Goal: Task Accomplishment & Management: Complete application form

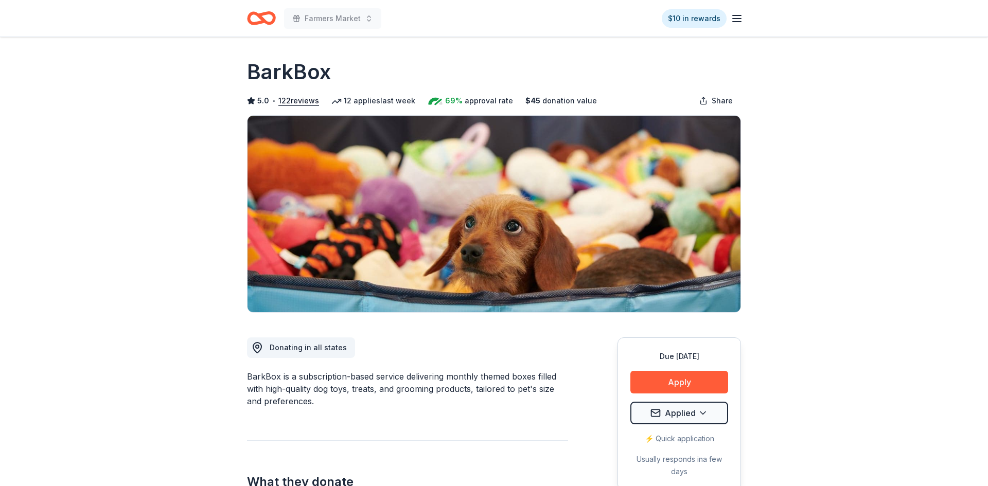
click at [261, 17] on icon "Home" at bounding box center [266, 18] width 16 height 10
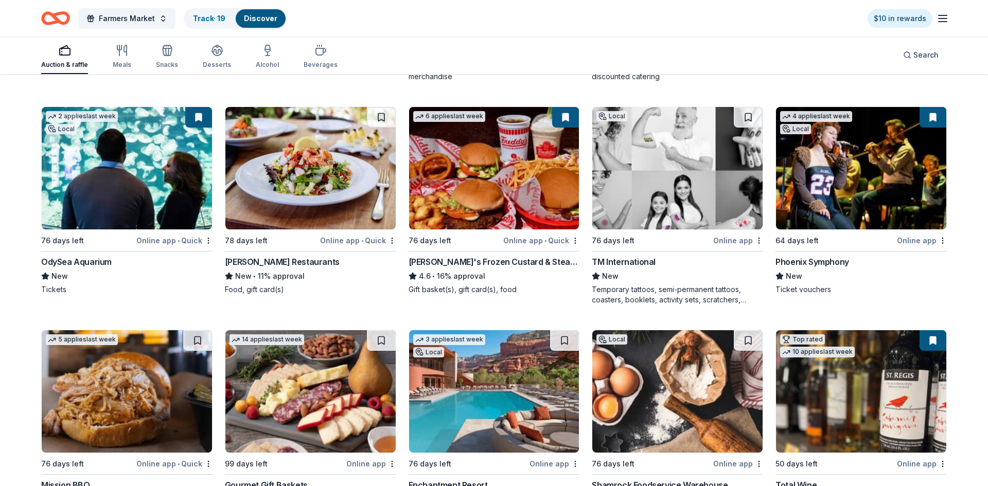
scroll to position [1101, 0]
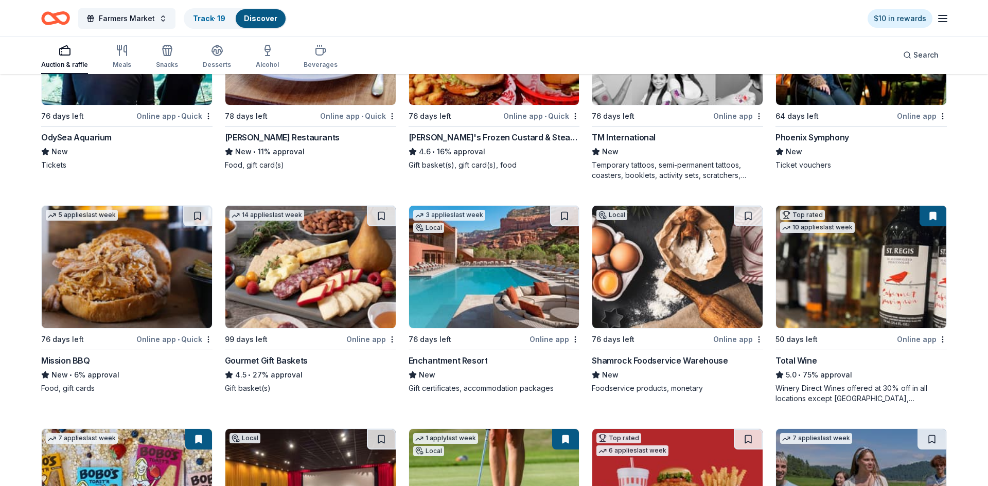
click at [552, 341] on div "Online app" at bounding box center [555, 339] width 50 height 13
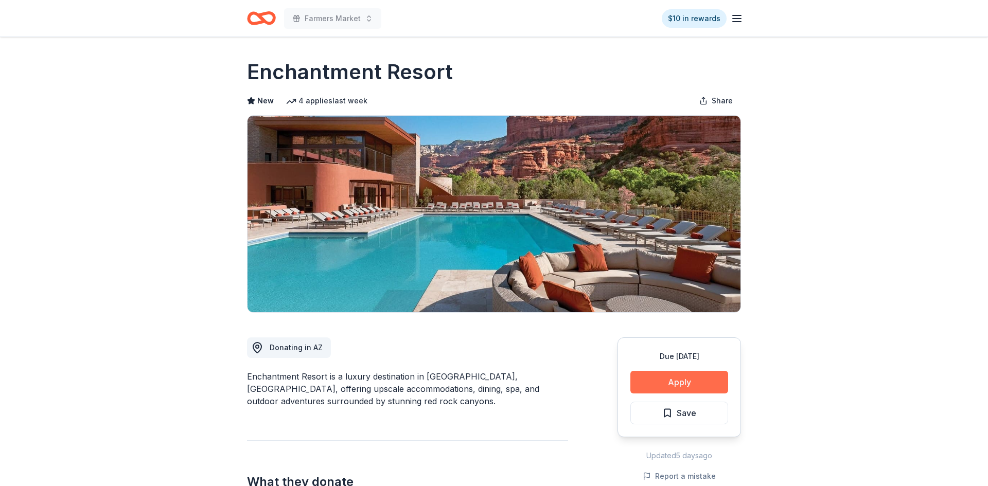
click at [671, 384] on button "Apply" at bounding box center [679, 382] width 98 height 23
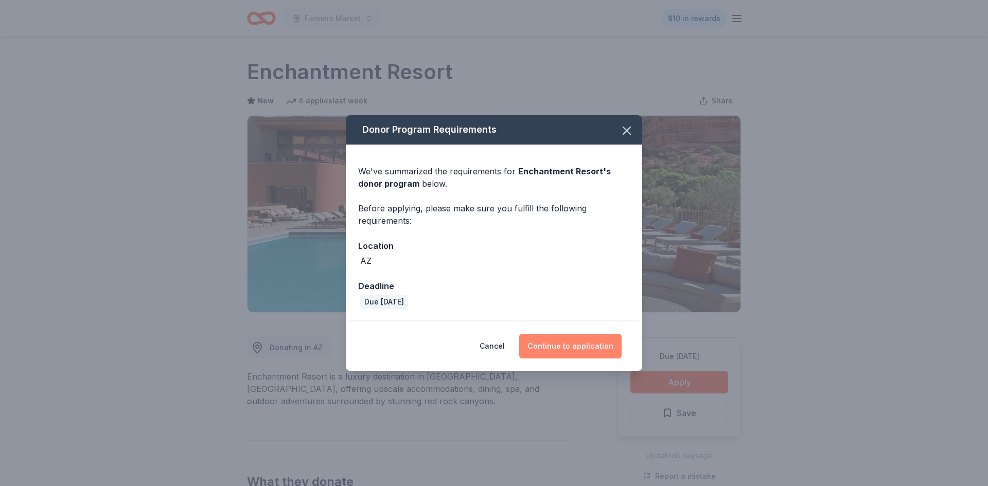
click at [569, 343] on button "Continue to application" at bounding box center [570, 346] width 102 height 25
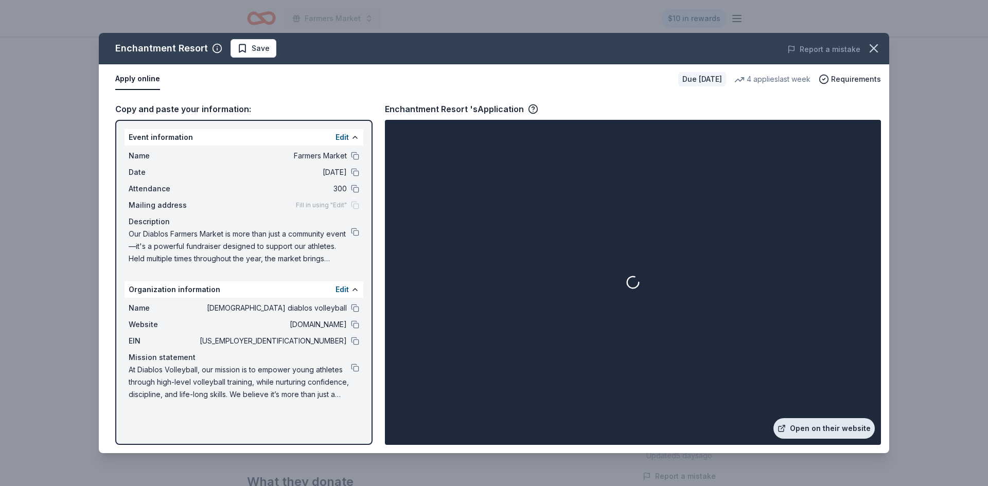
click at [825, 428] on link "Open on their website" at bounding box center [823, 428] width 101 height 21
